Goal: Task Accomplishment & Management: Use online tool/utility

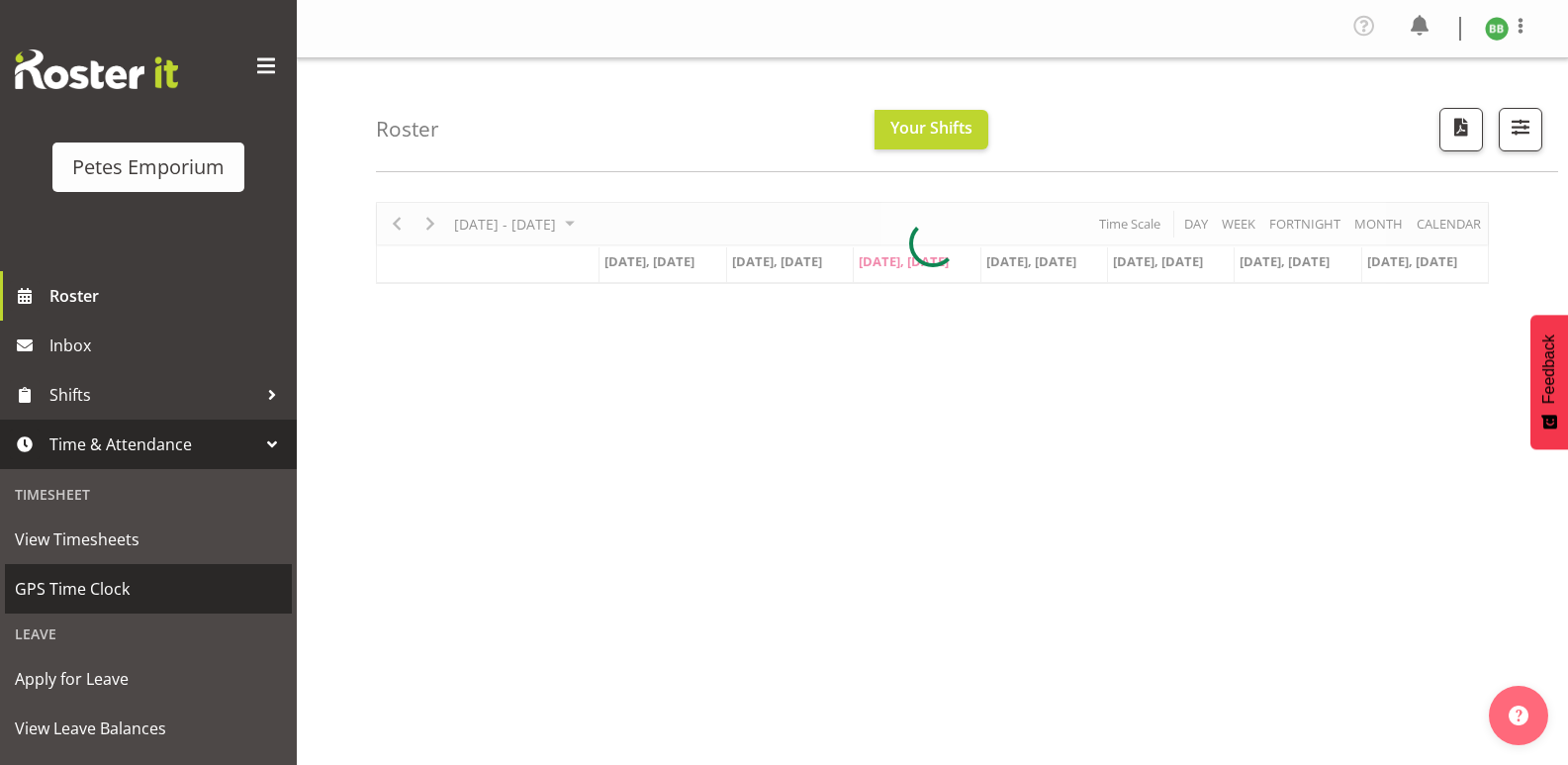
click at [129, 588] on span "GPS Time Clock" at bounding box center [148, 589] width 267 height 30
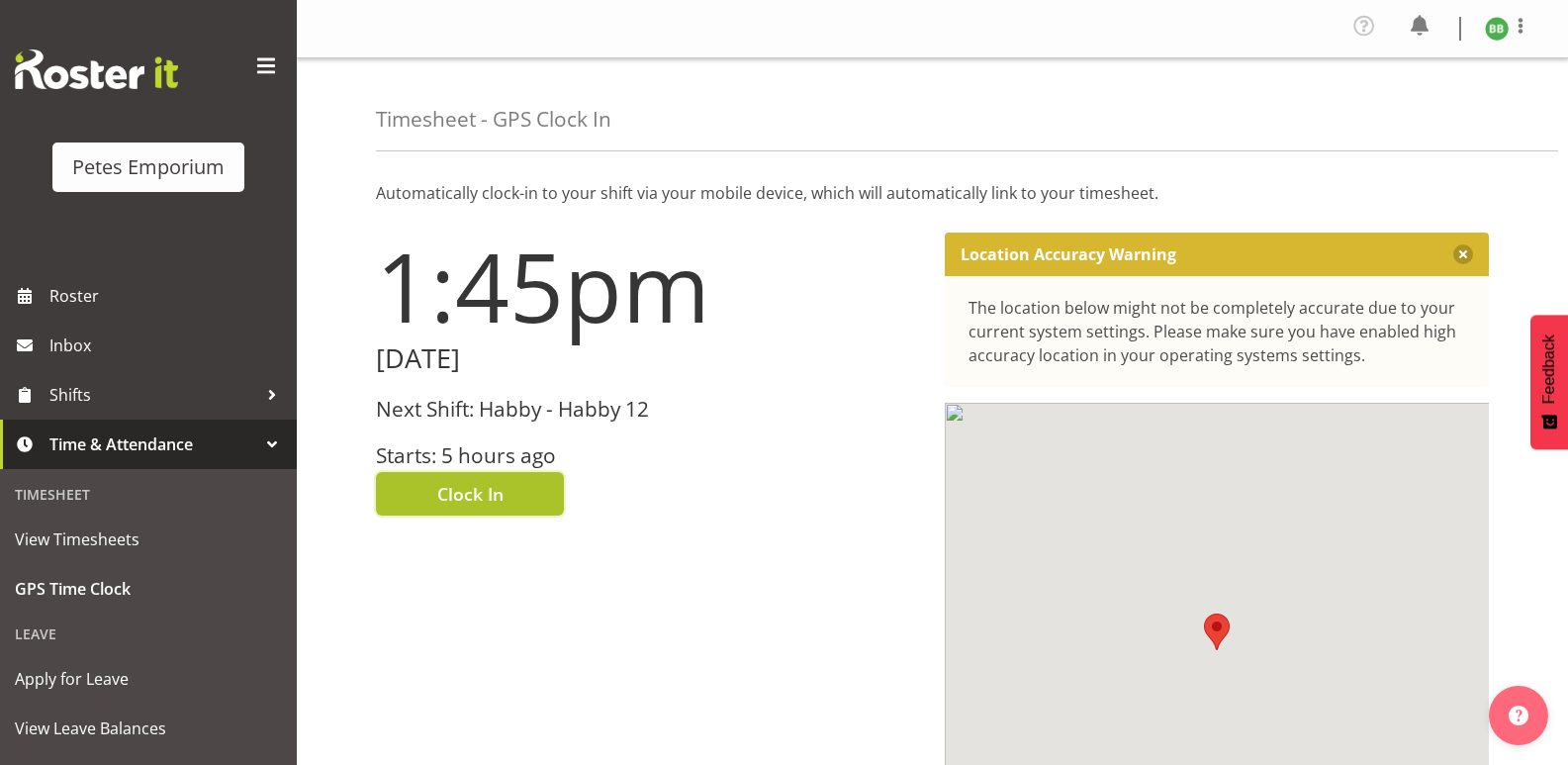
click at [435, 496] on button "Clock In" at bounding box center [470, 494] width 188 height 44
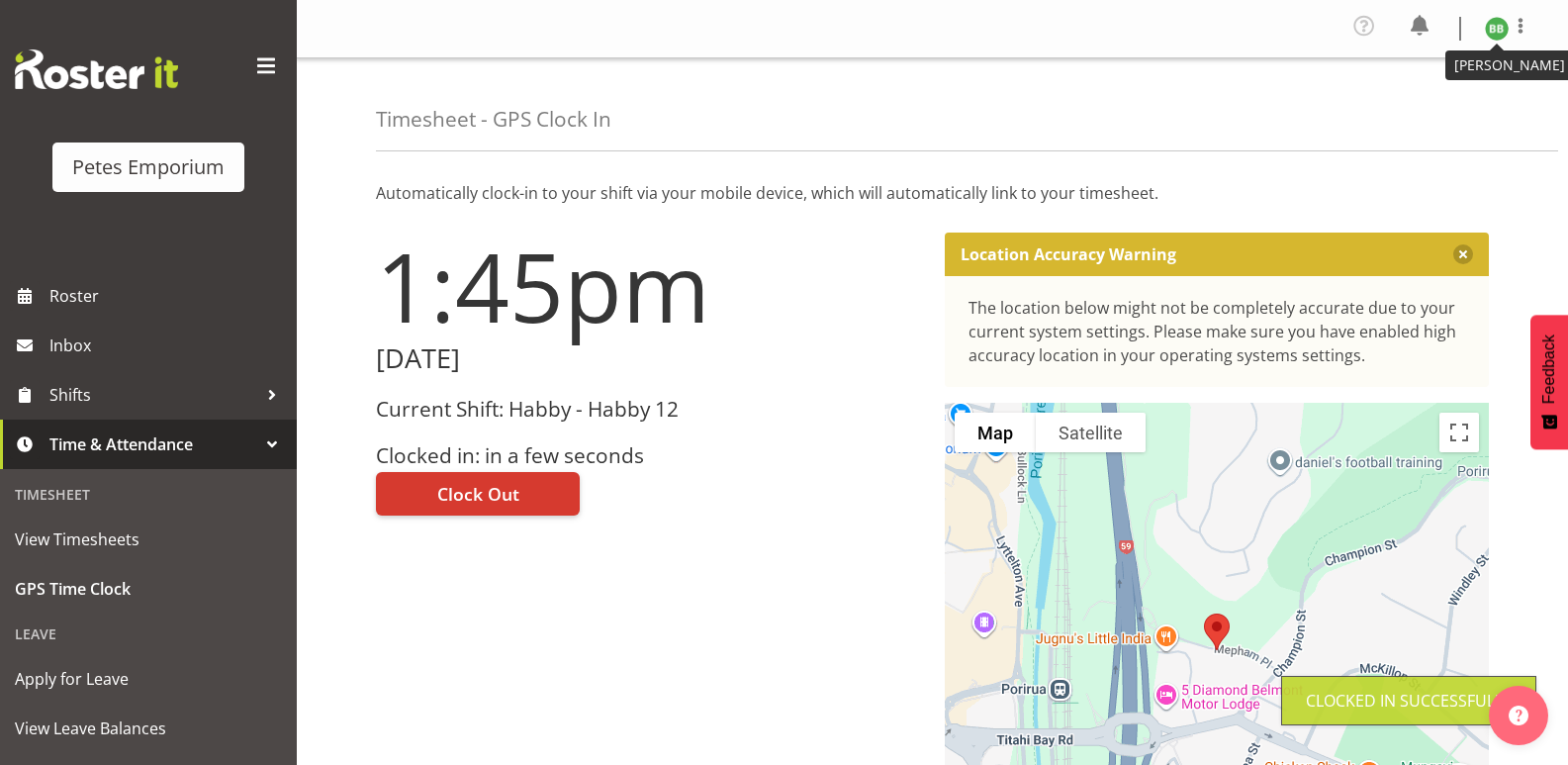
click at [1506, 34] on img at bounding box center [1496, 29] width 24 height 24
click at [1428, 114] on link "Log Out" at bounding box center [1437, 109] width 190 height 36
